Goal: Transaction & Acquisition: Purchase product/service

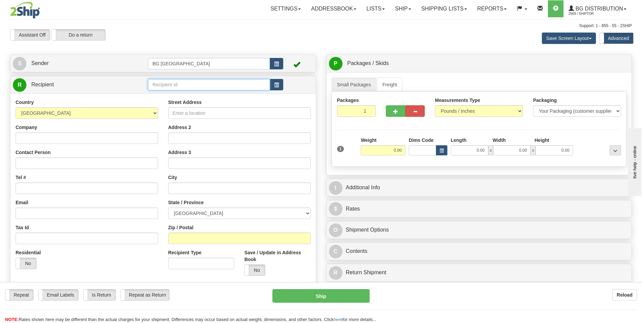
click at [204, 87] on input "text" at bounding box center [209, 85] width 122 height 12
click at [182, 93] on div "60146" at bounding box center [207, 94] width 115 height 7
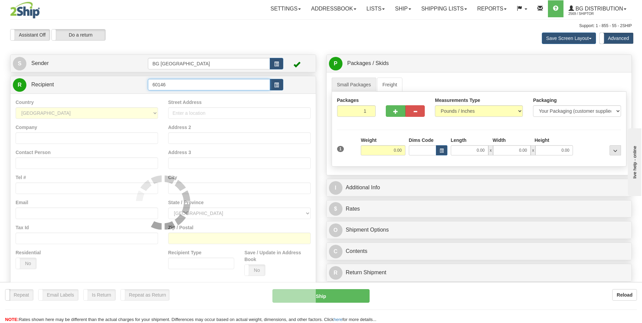
type input "60146"
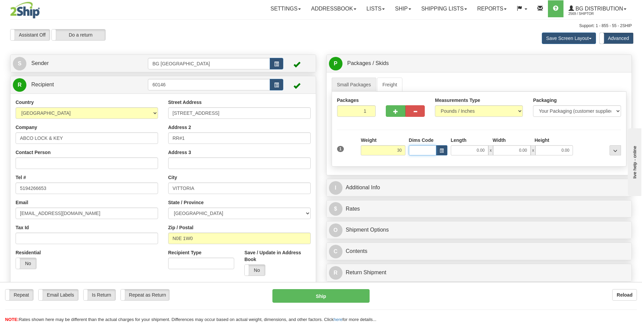
type input "30.00"
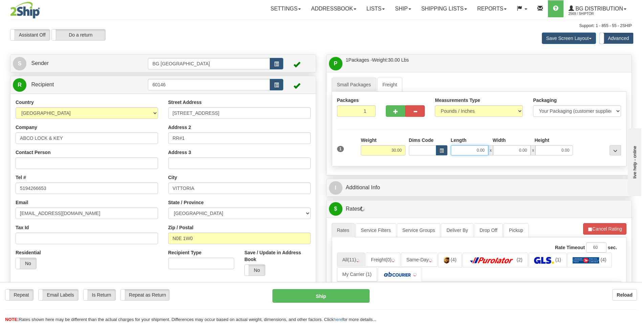
click at [468, 152] on input "0.00" at bounding box center [470, 150] width 38 height 10
type input "15.00"
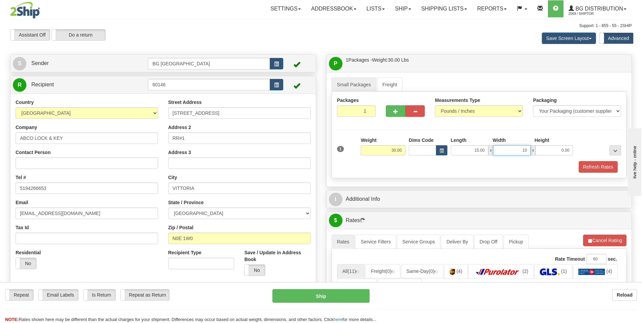
type input "10.00"
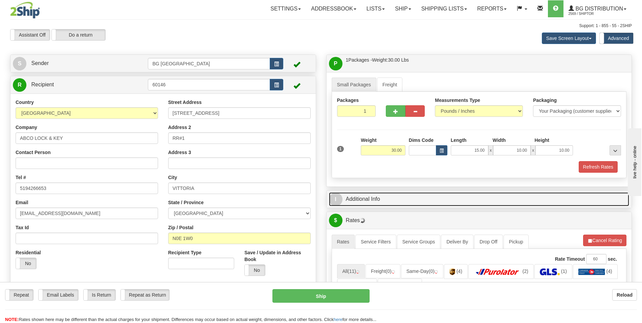
click at [429, 196] on link "I Additional Info" at bounding box center [479, 199] width 301 height 14
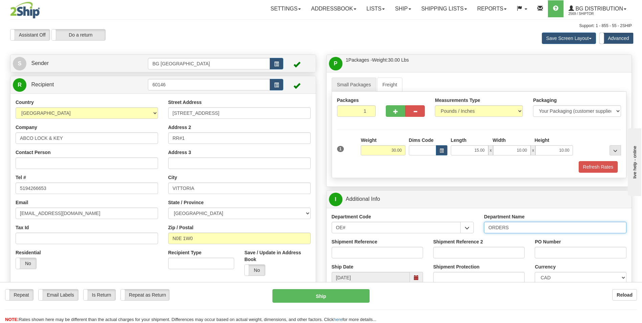
click at [523, 224] on input "ORDERS" at bounding box center [555, 228] width 142 height 12
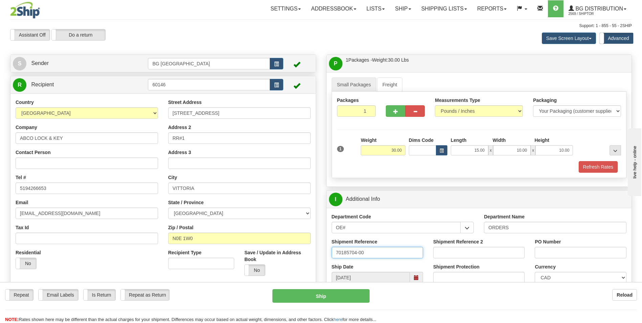
type input "70185704-00"
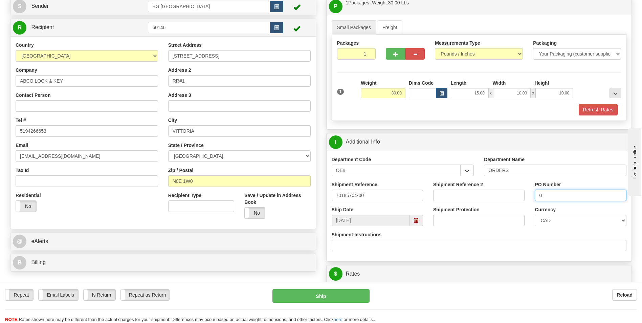
scroll to position [203, 0]
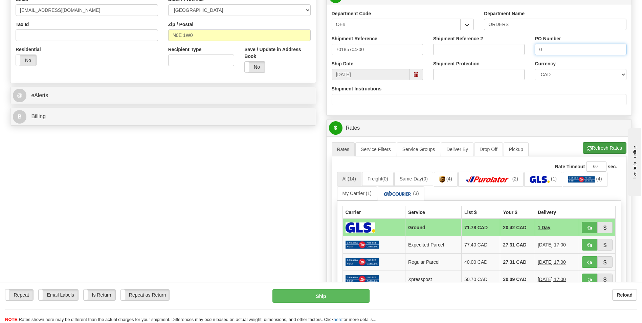
type input "0"
click at [588, 147] on span "button" at bounding box center [589, 148] width 5 height 4
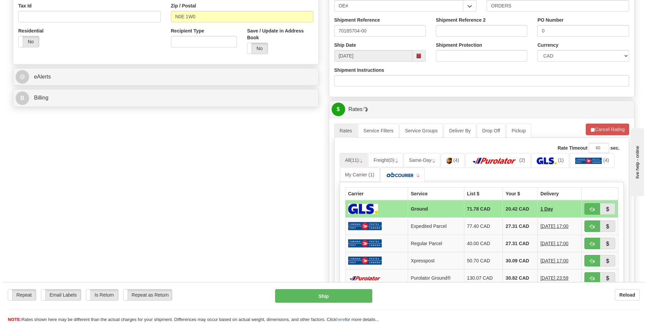
scroll to position [237, 0]
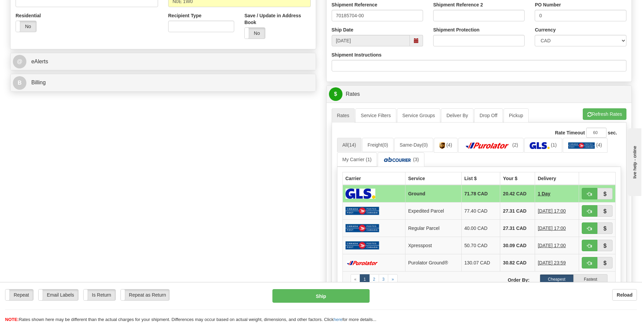
click at [269, 217] on div "Create a label for the return Create Pickup Without Label S" at bounding box center [321, 118] width 632 height 600
click at [502, 267] on td "30.82 CAD" at bounding box center [517, 262] width 35 height 17
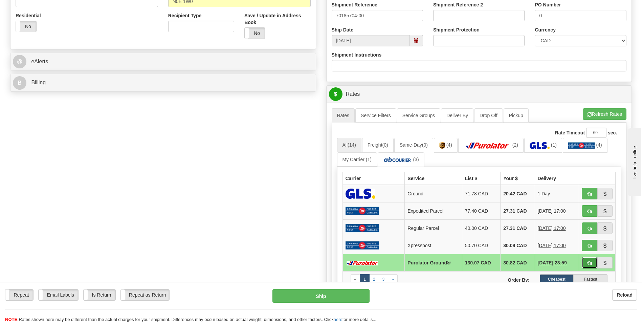
click at [592, 263] on button "button" at bounding box center [590, 263] width 16 height 12
type input "260"
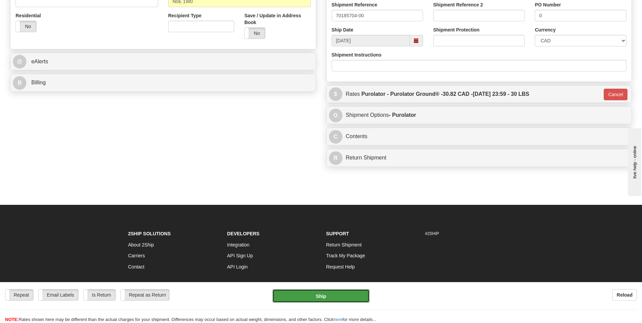
click at [335, 295] on button "Ship" at bounding box center [320, 296] width 97 height 14
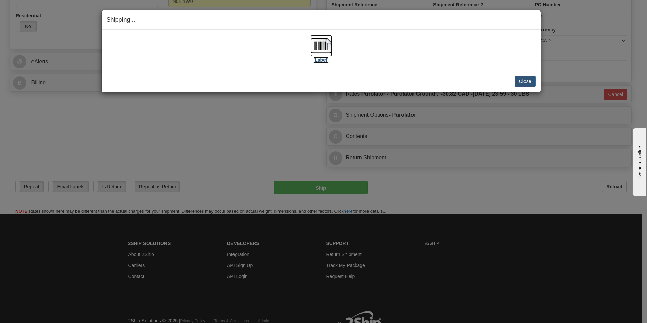
click at [323, 47] on img at bounding box center [321, 46] width 22 height 22
click at [532, 77] on button "Close" at bounding box center [525, 81] width 21 height 12
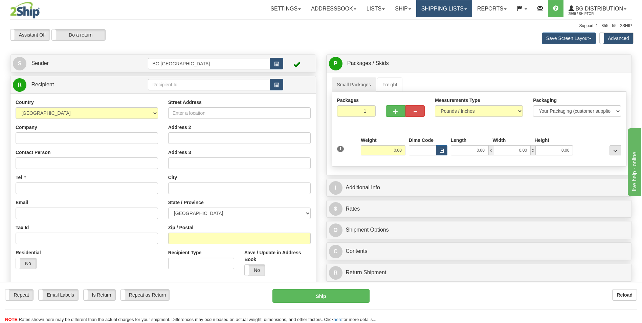
click at [446, 10] on link "Shipping lists" at bounding box center [444, 8] width 56 height 17
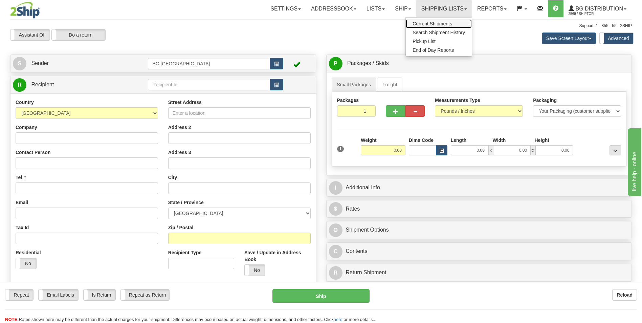
click at [442, 21] on span "Current Shipments" at bounding box center [433, 23] width 40 height 5
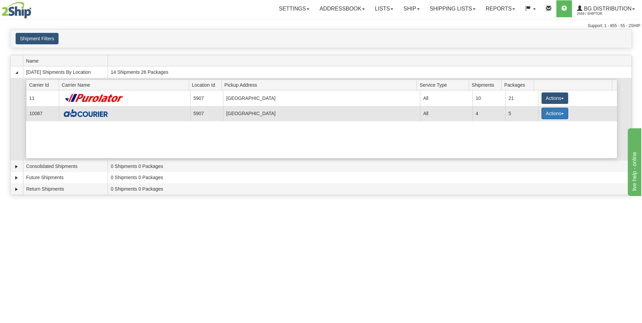
click at [553, 118] on button "Actions" at bounding box center [555, 114] width 27 height 12
click at [536, 127] on span "Details" at bounding box center [530, 126] width 18 height 5
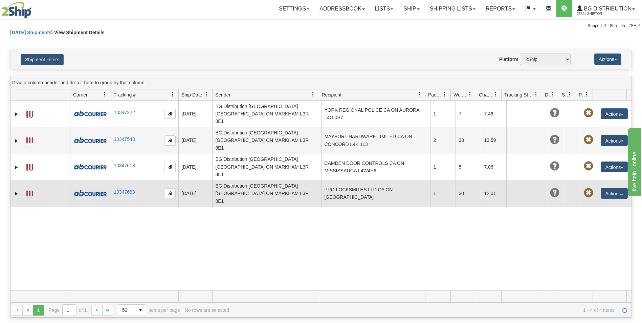
click at [411, 180] on td "PRO LOCKSMITHS LTD CA ON TORONTO M4S 2M5" at bounding box center [375, 193] width 109 height 26
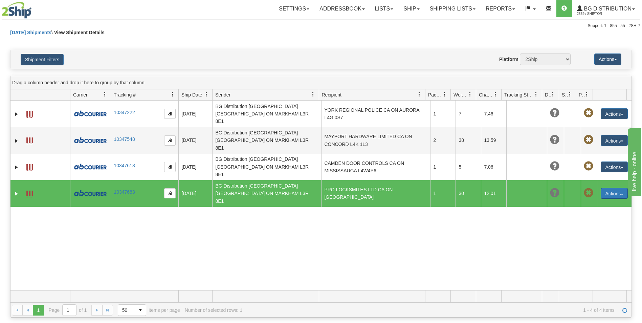
click at [605, 188] on button "Actions" at bounding box center [614, 193] width 27 height 11
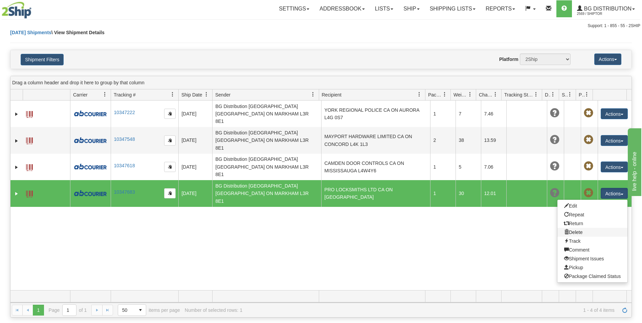
click at [569, 228] on link "Delete" at bounding box center [592, 232] width 70 height 9
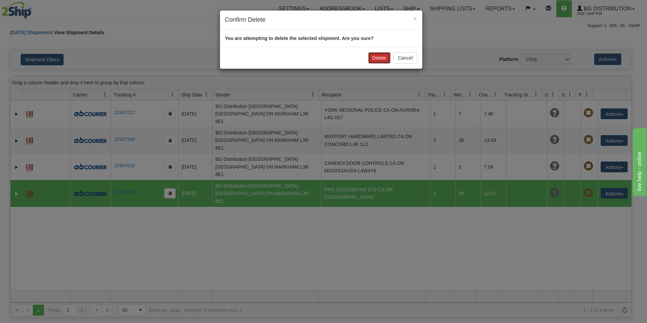
click at [371, 60] on button "Delete" at bounding box center [379, 58] width 22 height 12
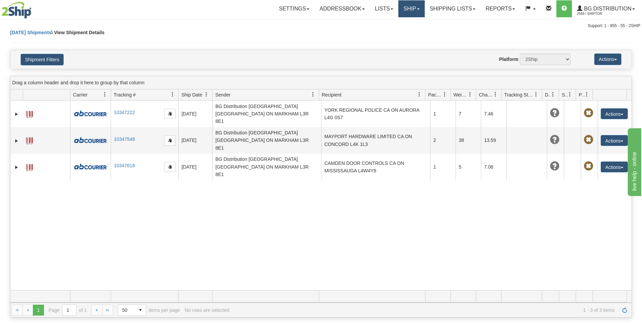
click at [398, 9] on link "Ship" at bounding box center [411, 8] width 26 height 17
click at [405, 20] on link "Ship Screen" at bounding box center [397, 23] width 53 height 9
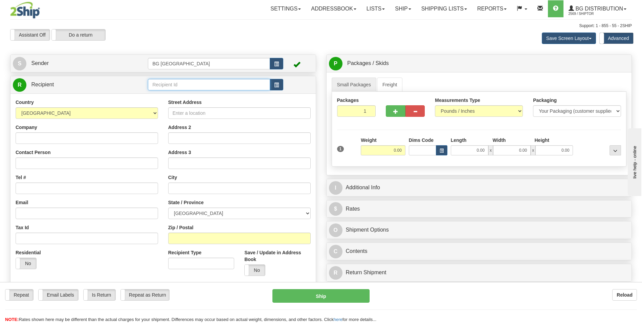
click at [200, 86] on input "text" at bounding box center [209, 85] width 122 height 12
click at [190, 94] on div "60485" at bounding box center [207, 94] width 115 height 7
type input "60485"
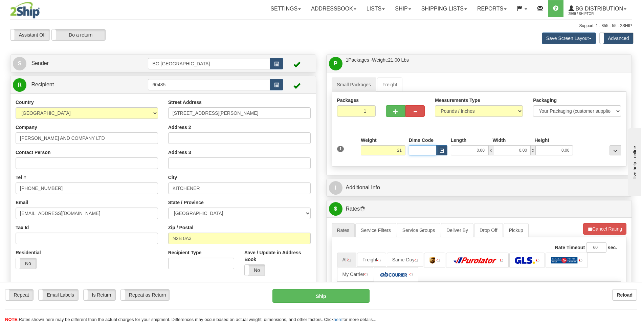
type input "21.00"
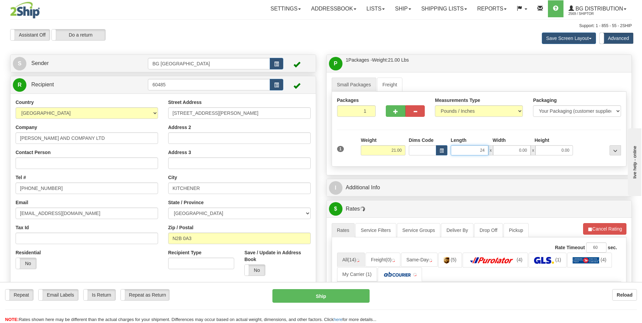
type input "24.00"
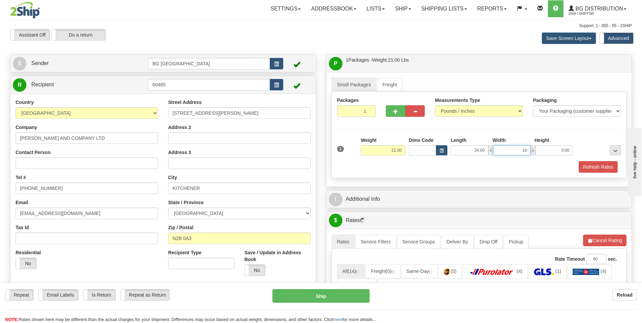
type input "10.00"
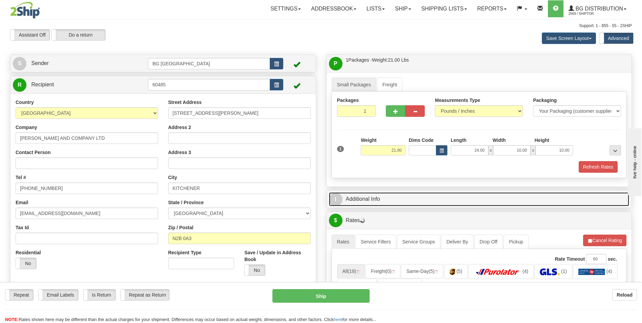
click at [386, 193] on link "I Additional Info" at bounding box center [479, 199] width 301 height 14
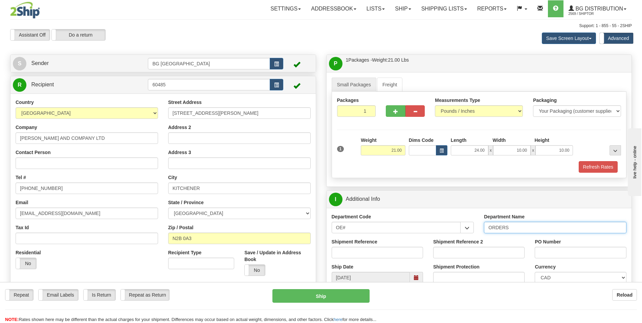
click at [535, 231] on input "ORDERS" at bounding box center [555, 228] width 142 height 12
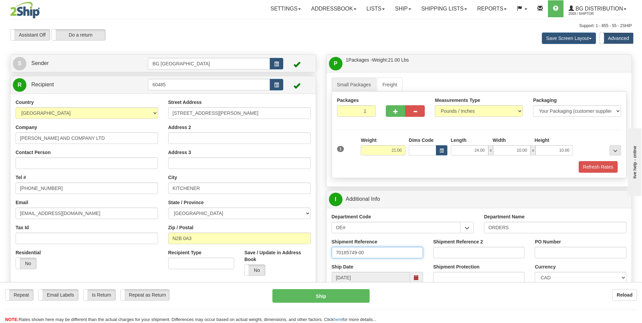
type input "70185749-00"
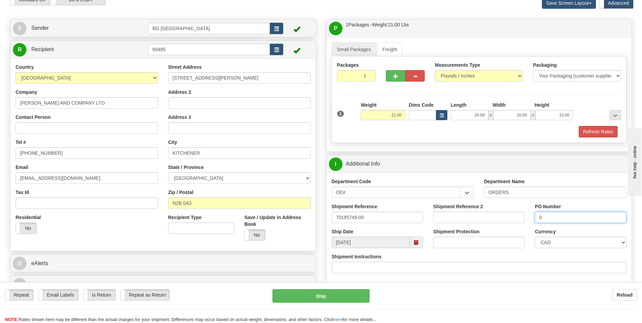
scroll to position [135, 0]
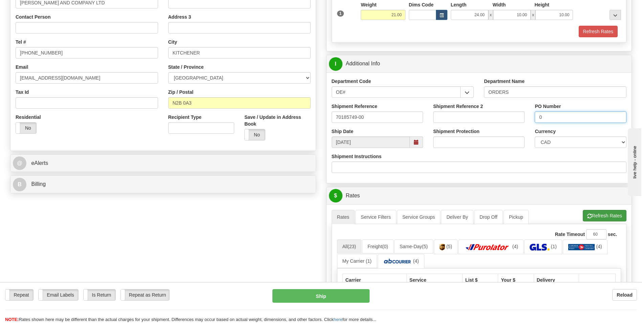
type input "0"
click at [594, 210] on button "Refresh Rates" at bounding box center [605, 216] width 44 height 12
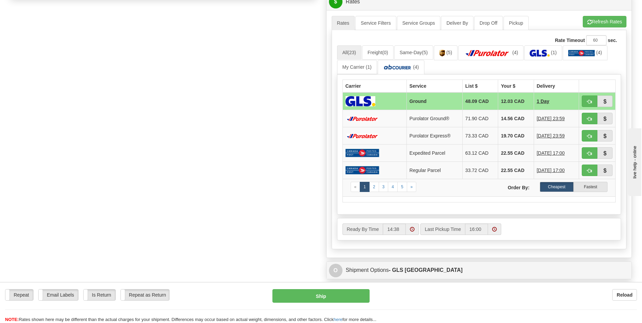
scroll to position [338, 0]
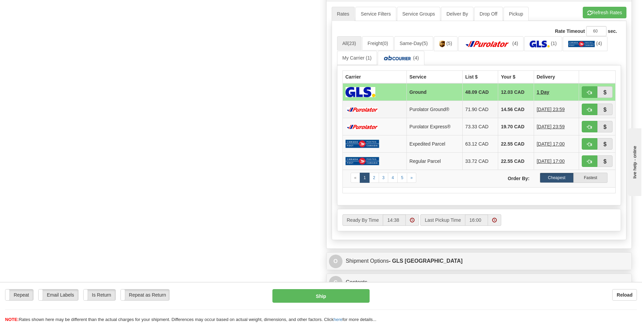
click at [525, 107] on td "14.56 CAD" at bounding box center [516, 109] width 36 height 17
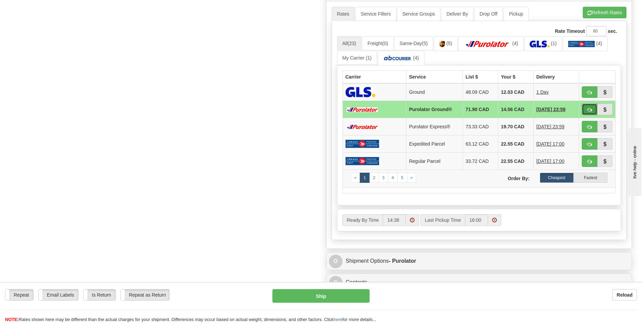
click at [591, 110] on span "button" at bounding box center [589, 110] width 5 height 4
type input "260"
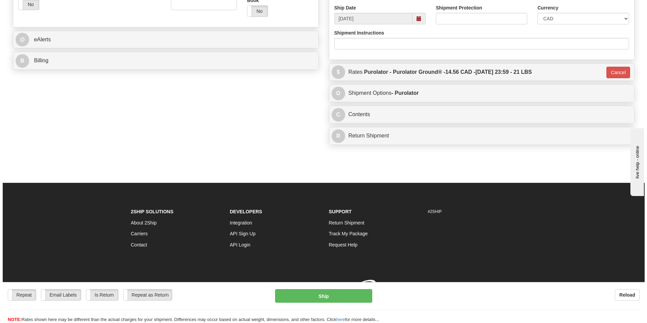
scroll to position [269, 0]
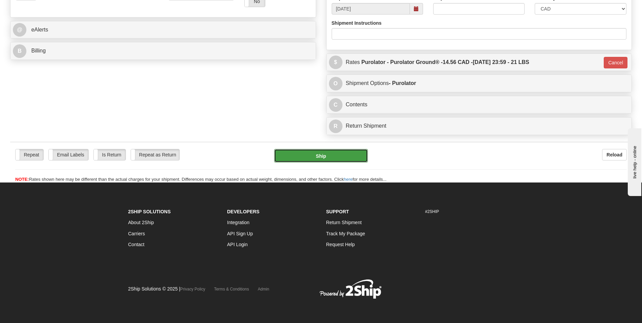
click at [345, 160] on button "Ship" at bounding box center [320, 156] width 93 height 14
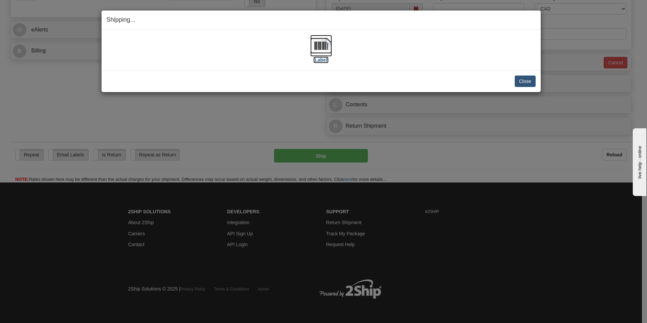
click at [324, 49] on img at bounding box center [321, 46] width 22 height 22
click at [533, 85] on button "Close" at bounding box center [525, 81] width 21 height 12
